Goal: Transaction & Acquisition: Download file/media

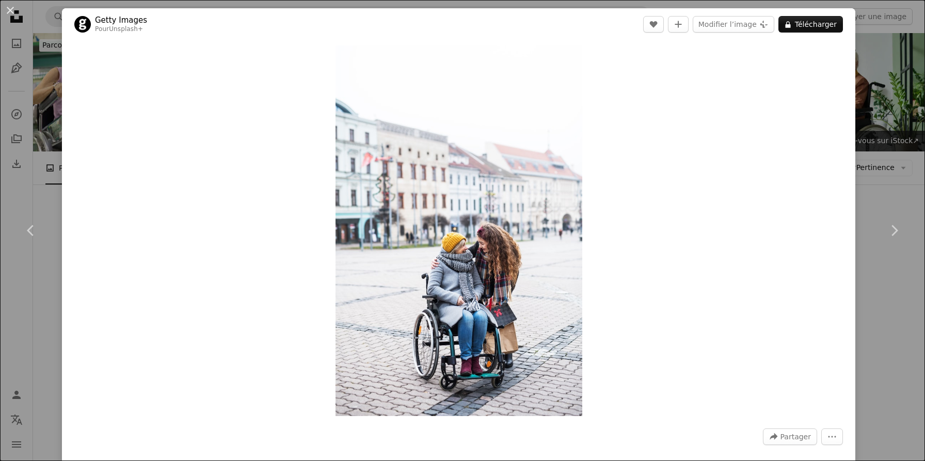
scroll to position [1209, 0]
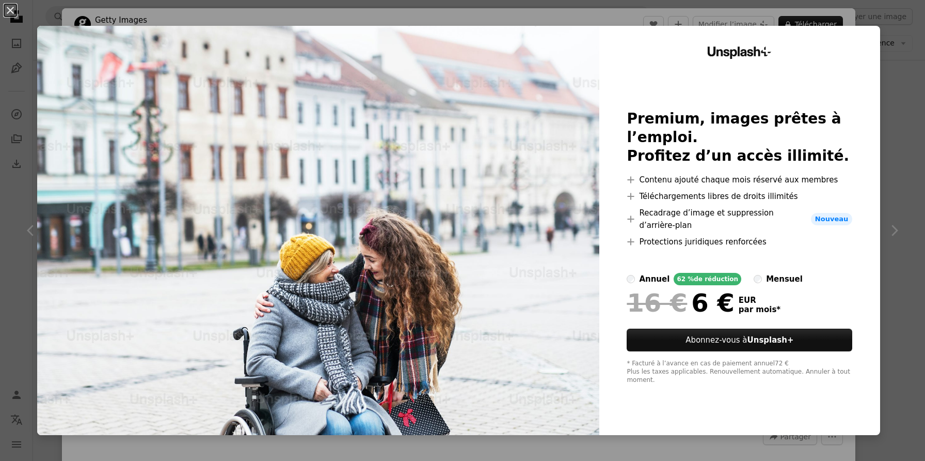
click at [880, 42] on div "Unsplash+ Premium, images prêtes à l’emploi. Profitez d’un accès illimité. A pl…" at bounding box center [740, 230] width 281 height 409
click at [615, 22] on div "An X shape Unsplash+ Premium, images prêtes à l’emploi. Profitez d’un accès ill…" at bounding box center [462, 230] width 925 height 461
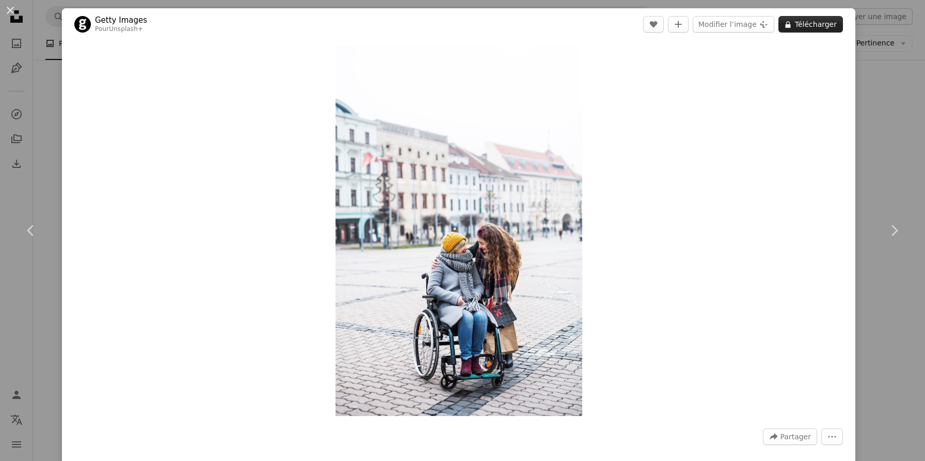
click at [792, 27] on icon "A lock" at bounding box center [788, 25] width 8 height 8
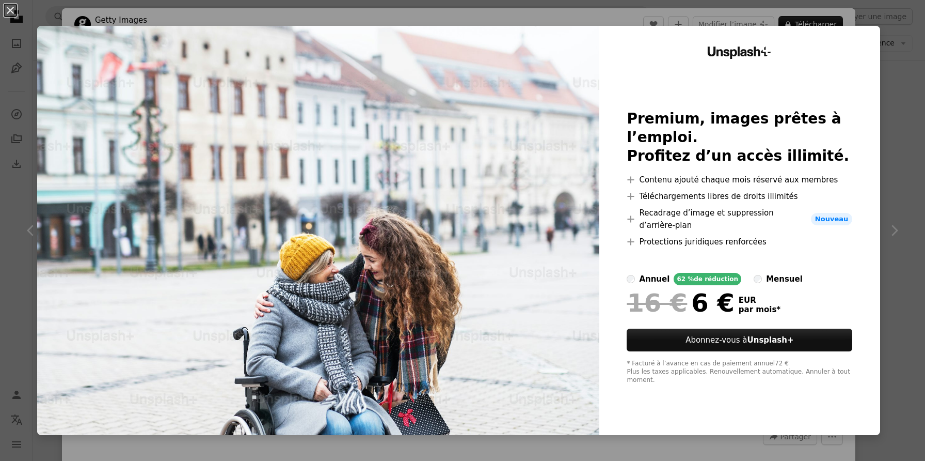
click at [889, 143] on div "An X shape Unsplash+ Premium, images prêtes à l’emploi. Profitez d’un accès ill…" at bounding box center [462, 230] width 925 height 461
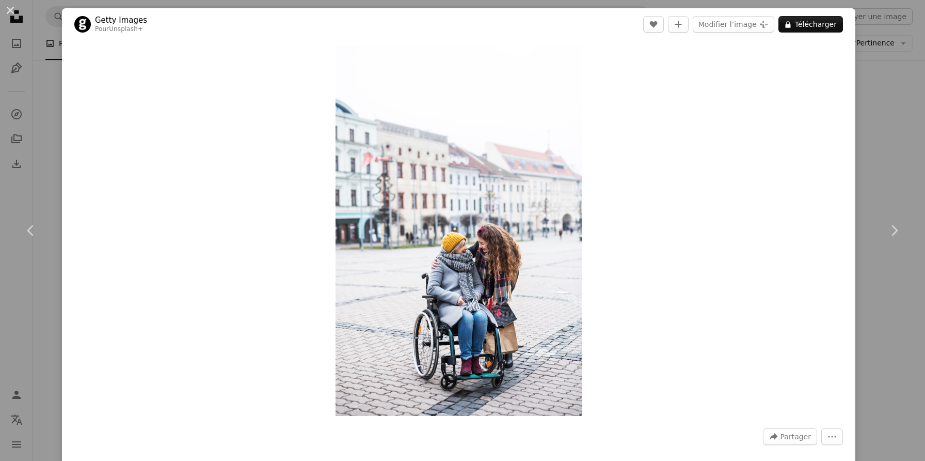
click at [889, 143] on div "An X shape Chevron left Chevron right Getty Images Pour Unsplash+ A heart A plu…" at bounding box center [462, 230] width 925 height 461
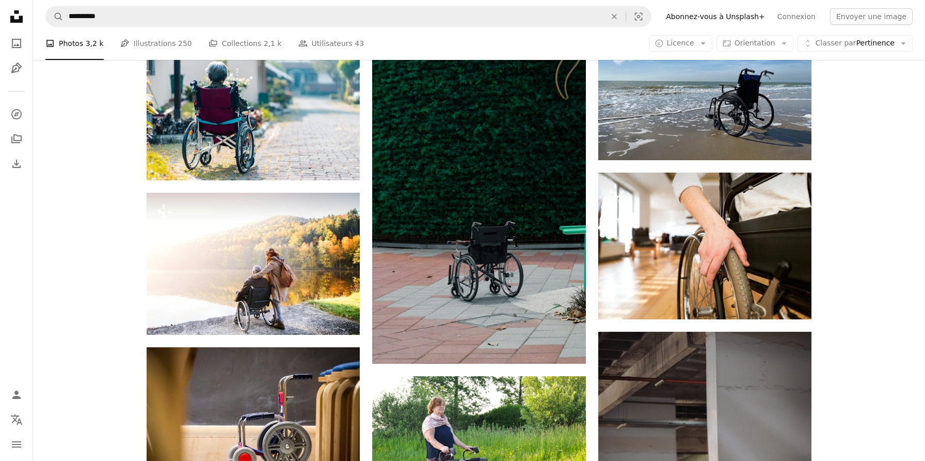
scroll to position [494, 0]
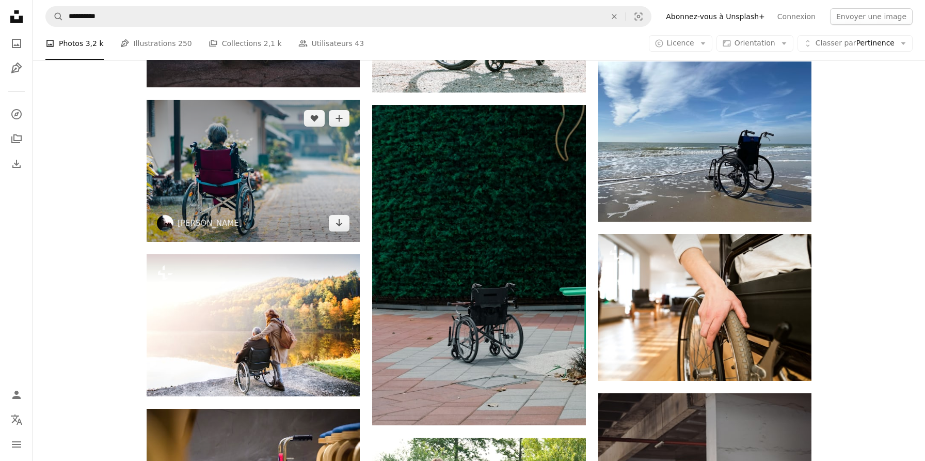
click at [320, 200] on img at bounding box center [253, 171] width 213 height 142
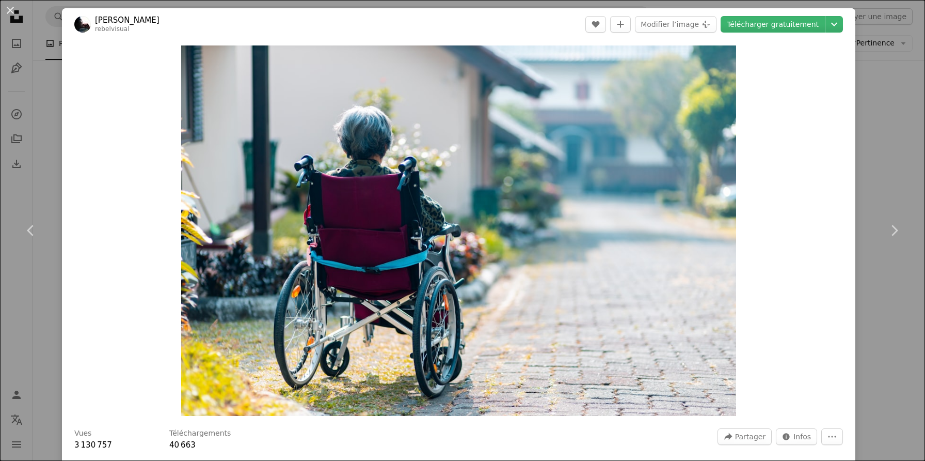
click at [884, 75] on div "An X shape Chevron left Chevron right [PERSON_NAME] rebelvisual A heart A plus …" at bounding box center [462, 230] width 925 height 461
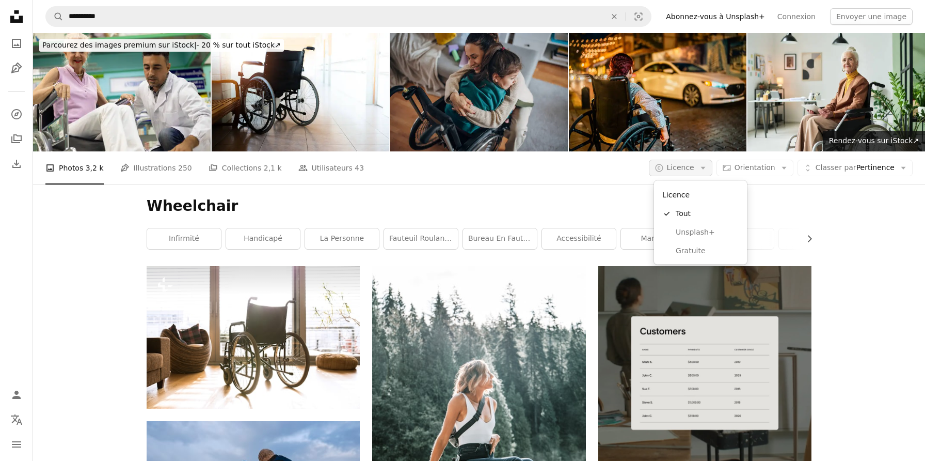
click at [699, 171] on button "A copyright icon © Licence Arrow down" at bounding box center [681, 168] width 64 height 17
click at [700, 170] on button "A copyright icon © Licence Arrow down" at bounding box center [681, 168] width 64 height 17
click at [688, 247] on link "Marcheur" at bounding box center [658, 238] width 74 height 21
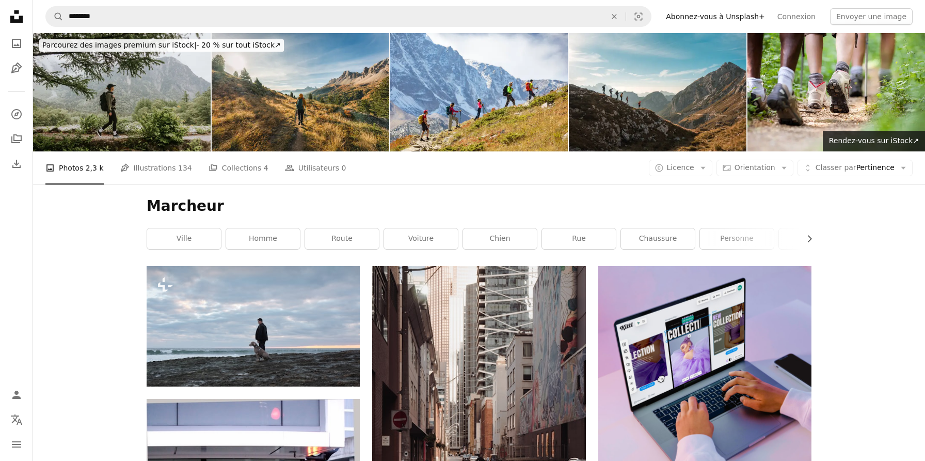
click at [636, 203] on h1 "Marcheur" at bounding box center [479, 206] width 665 height 19
click at [688, 172] on span "Licence" at bounding box center [680, 168] width 27 height 10
click at [678, 248] on span "Gratuite" at bounding box center [707, 250] width 63 height 10
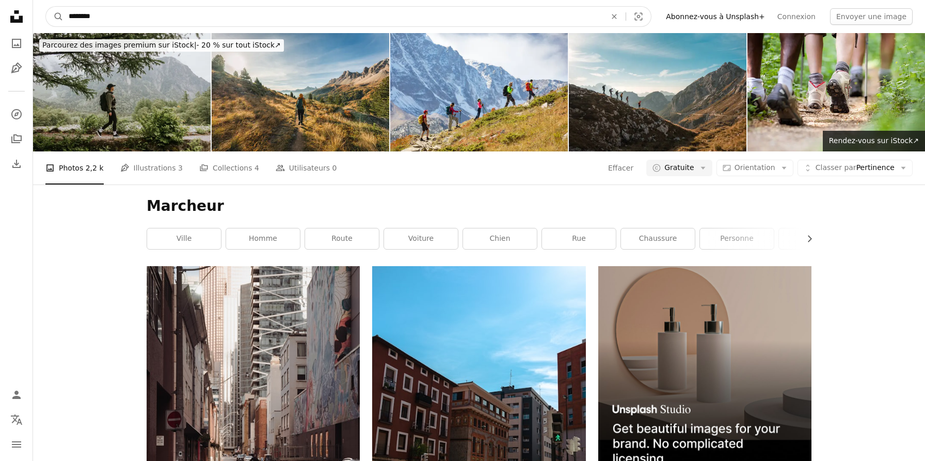
click at [433, 14] on input "********" at bounding box center [334, 17] width 540 height 20
type input "*"
type input "**********"
click button "A magnifying glass" at bounding box center [55, 17] width 18 height 20
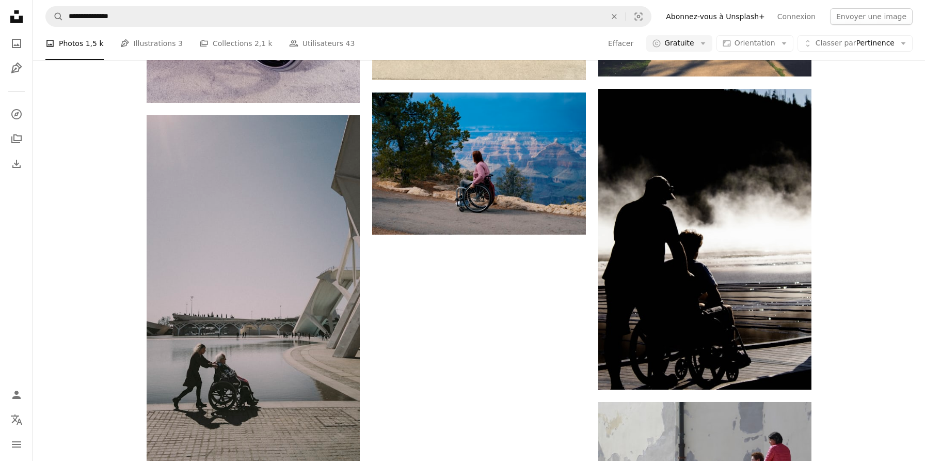
scroll to position [1457, 0]
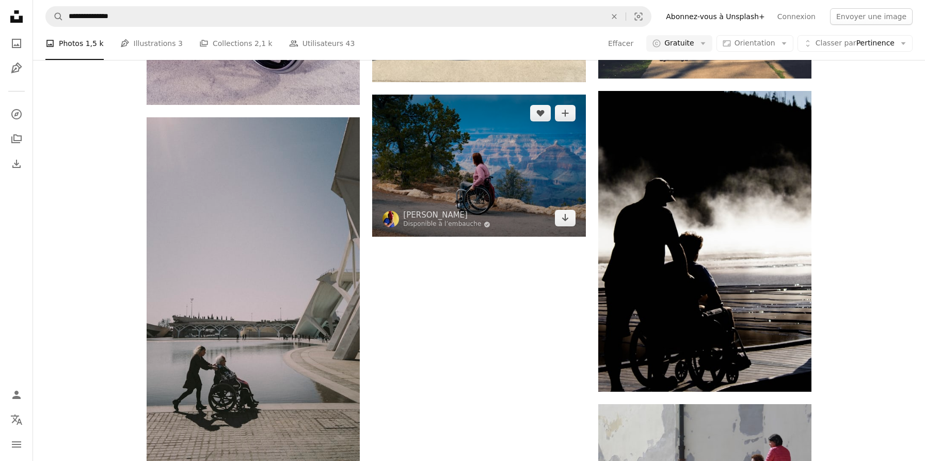
click at [470, 150] on img at bounding box center [478, 166] width 213 height 142
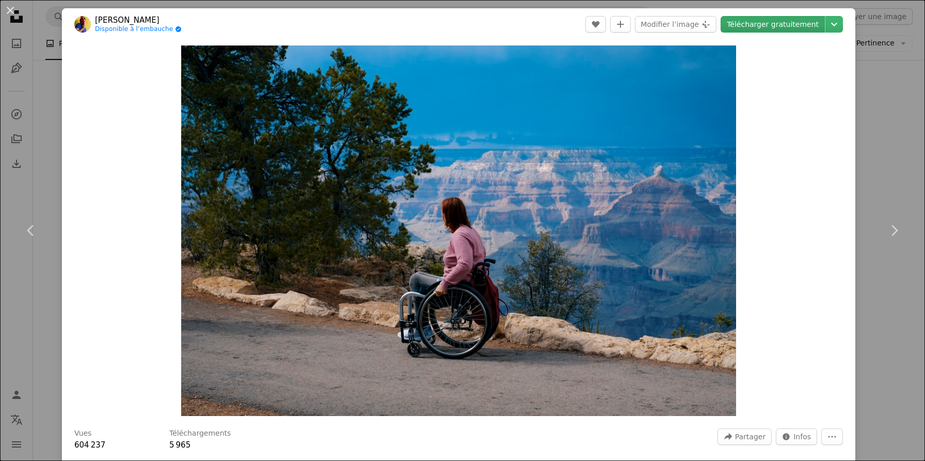
click at [782, 21] on link "Télécharger gratuitement" at bounding box center [773, 24] width 104 height 17
